Goal: Find specific page/section: Find specific page/section

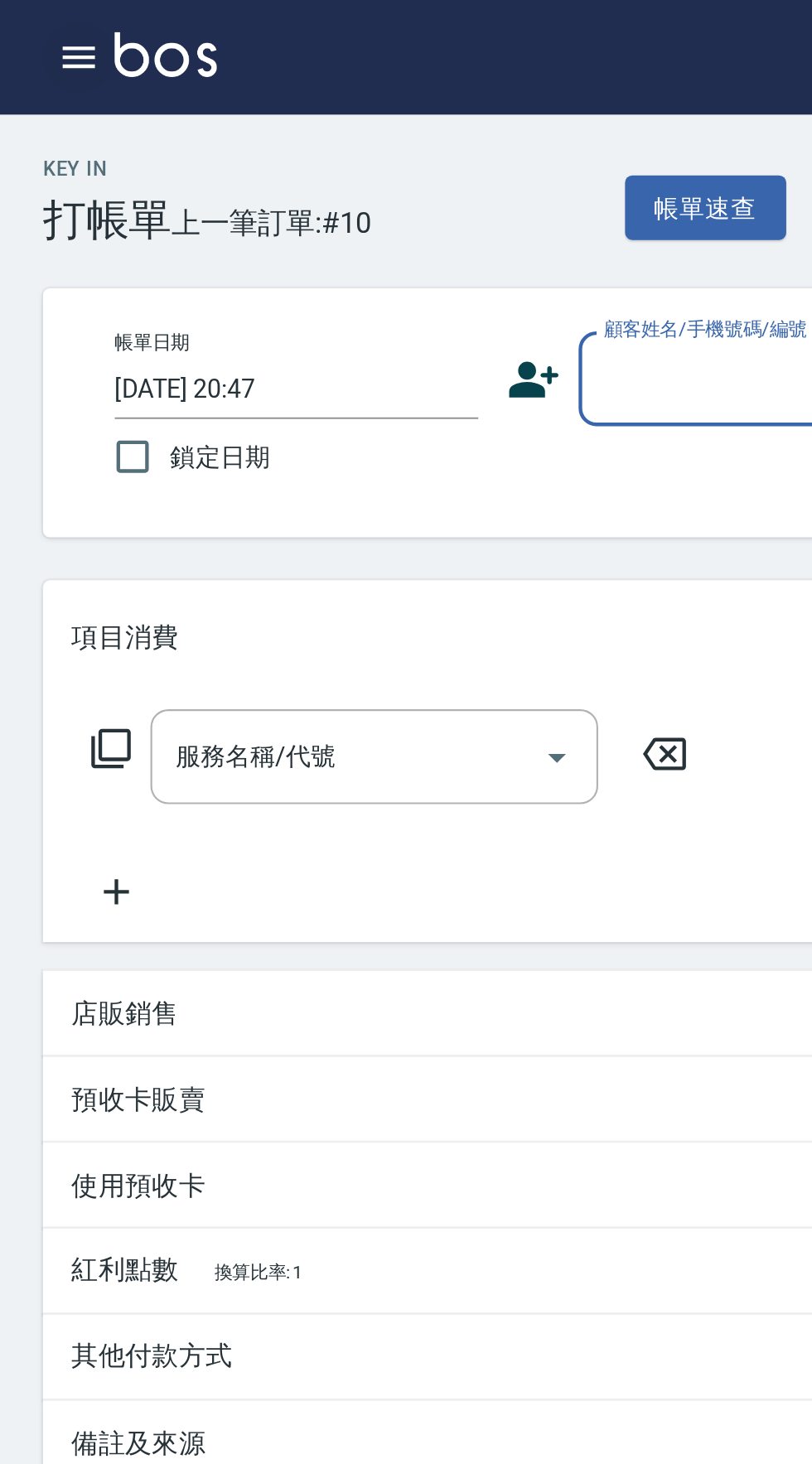
click at [20, 28] on button "button" at bounding box center [37, 27] width 33 height 33
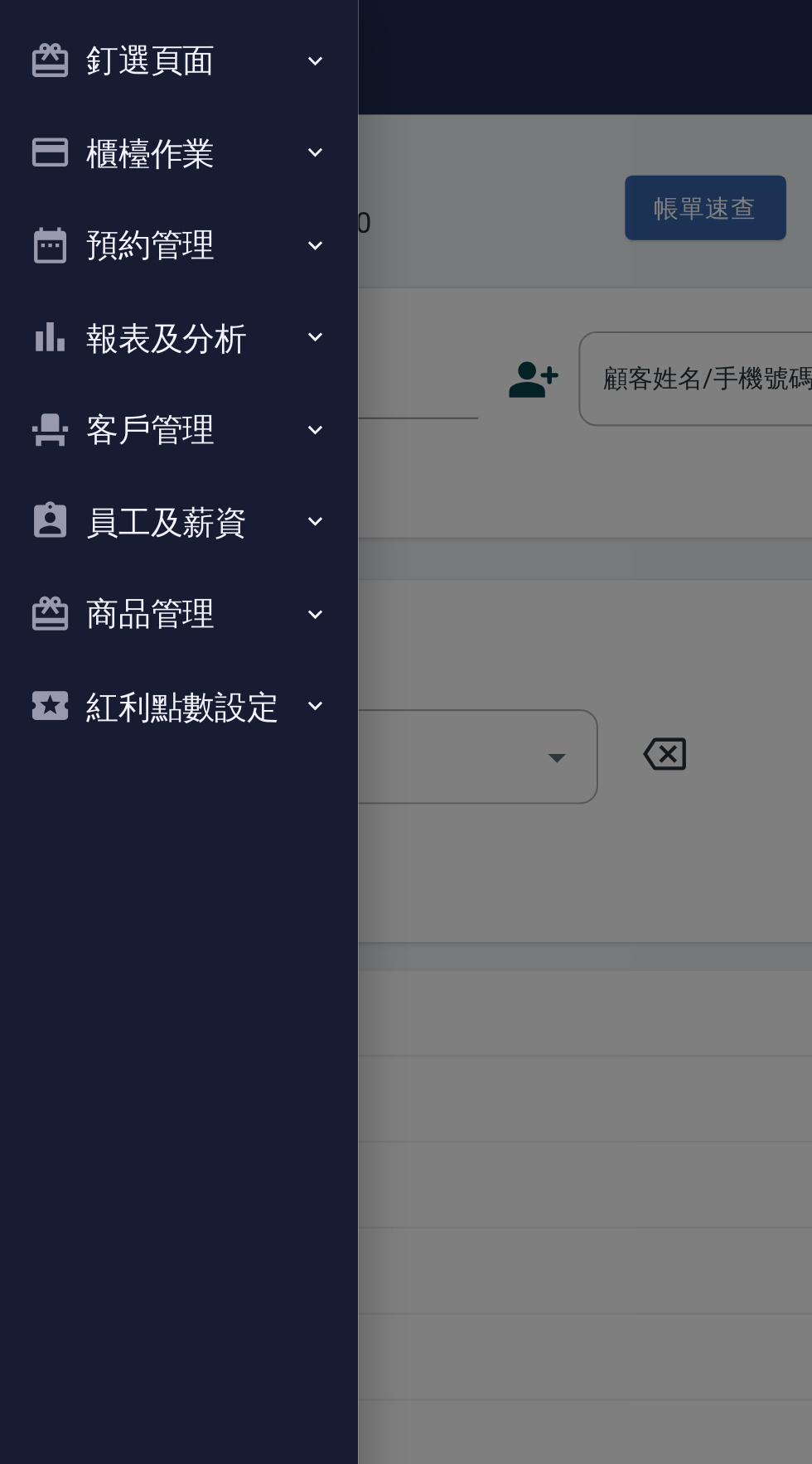
click at [75, 163] on button "報表及分析" at bounding box center [83, 156] width 152 height 43
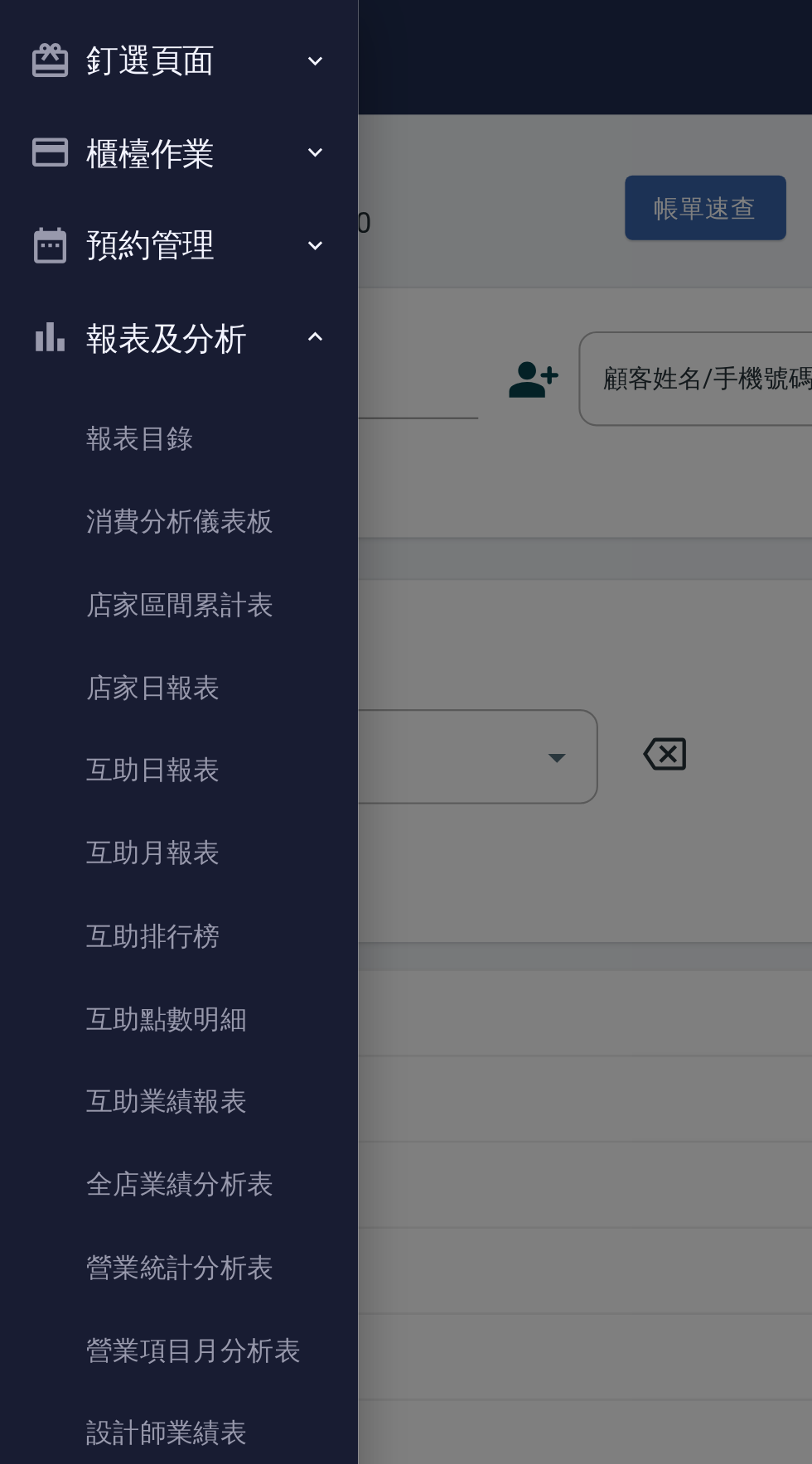
click at [89, 31] on button "釘選頁面" at bounding box center [83, 28] width 152 height 43
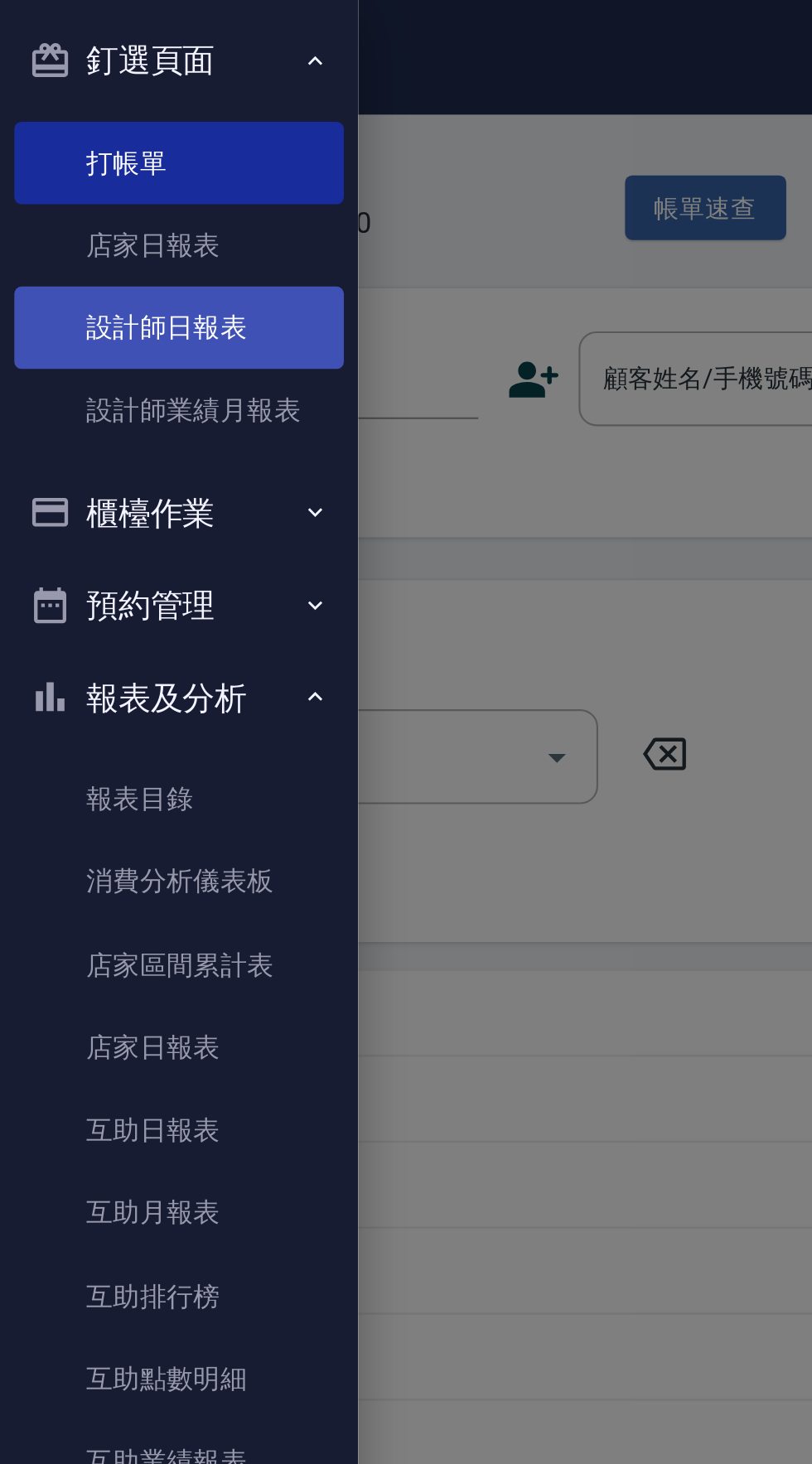
click at [95, 159] on link "設計師日報表" at bounding box center [83, 151] width 152 height 39
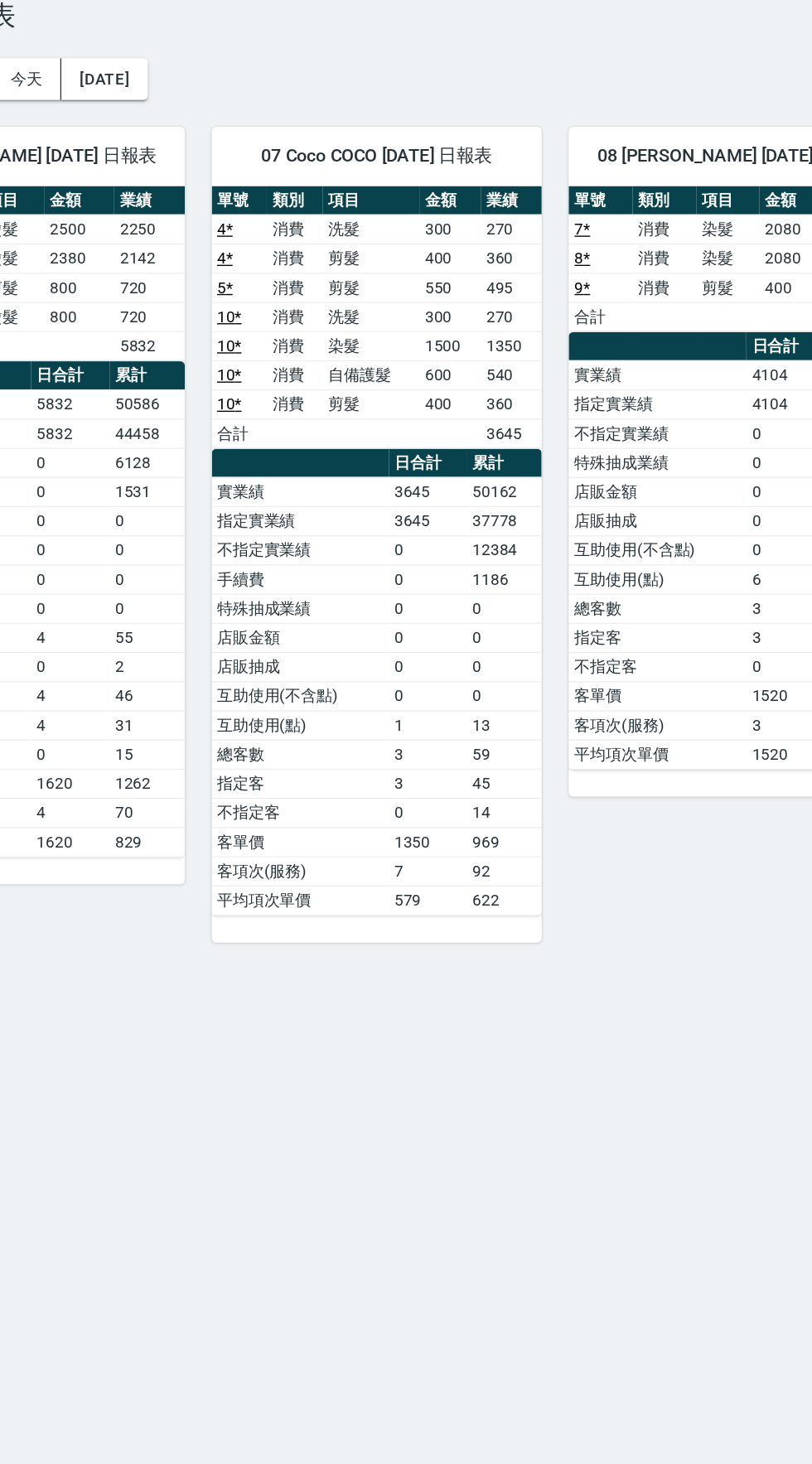
scroll to position [10, 0]
